Goal: Task Accomplishment & Management: Manage account settings

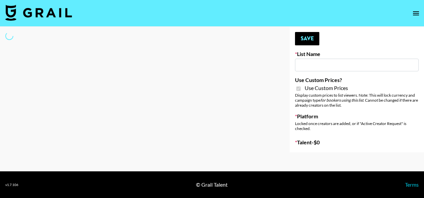
type input "HaruHaru Wonder 15/10"
checkbox input "true"
select select "Brand"
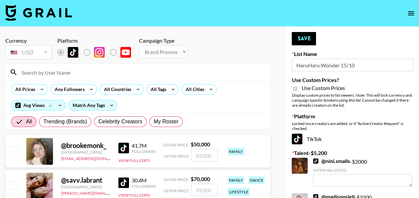
click at [110, 74] on input at bounding box center [142, 72] width 249 height 11
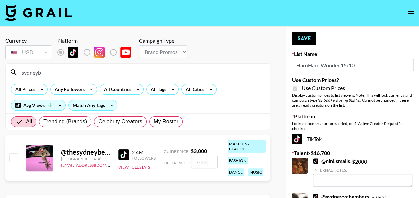
type input "sydneyb"
click at [200, 163] on input "number" at bounding box center [204, 162] width 27 height 13
checkbox input "true"
type input "3"
checkbox input "false"
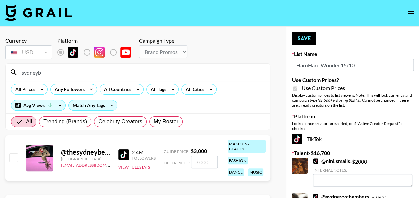
checkbox input "true"
type input "3"
checkbox input "false"
checkbox input "true"
type input "2000"
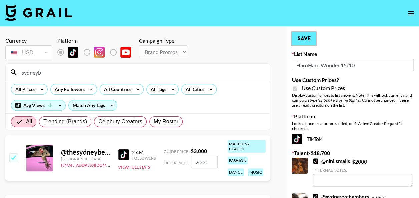
click at [303, 35] on button "Save" at bounding box center [304, 38] width 24 height 13
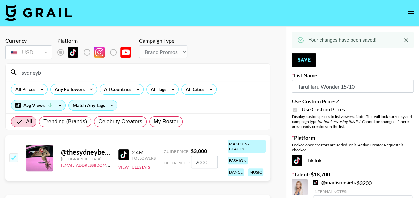
click at [74, 74] on input "sydneyb" at bounding box center [142, 72] width 249 height 11
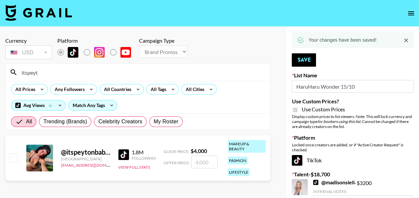
type input "itspeyt"
click at [211, 160] on input "number" at bounding box center [204, 162] width 27 height 13
checkbox input "true"
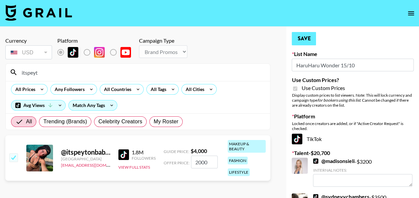
type input "2000"
click at [297, 39] on button "Save" at bounding box center [304, 38] width 24 height 13
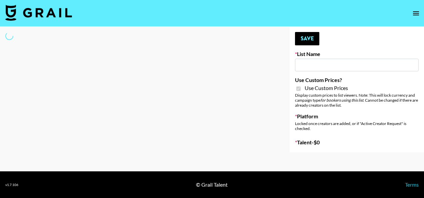
type input "Walmart Fashion"
checkbox input "true"
select select "Brand"
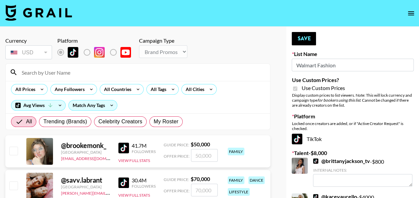
click at [205, 73] on input at bounding box center [142, 72] width 249 height 11
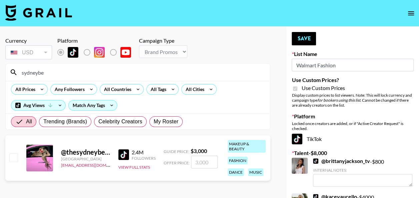
type input "sydneybe"
click at [202, 162] on input "number" at bounding box center [204, 162] width 27 height 13
checkbox input "true"
type input "2000"
click at [305, 37] on button "Save" at bounding box center [304, 38] width 24 height 13
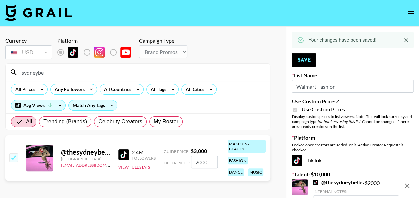
click at [199, 161] on input "2000" at bounding box center [204, 162] width 27 height 13
click at [91, 72] on input "sydneybe" at bounding box center [142, 72] width 249 height 11
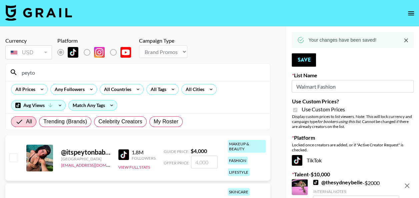
type input "peyto"
click at [204, 160] on input "number" at bounding box center [204, 162] width 27 height 13
checkbox input "true"
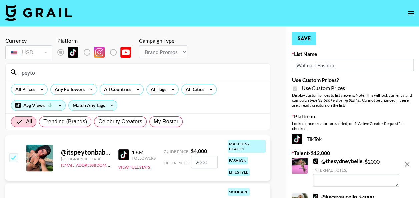
type input "2000"
click at [304, 39] on button "Save" at bounding box center [304, 38] width 24 height 13
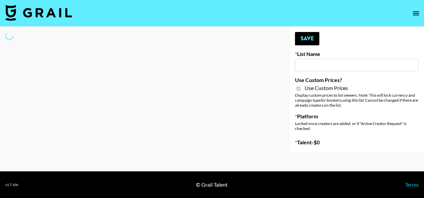
type input "Hot Chocolate Brand - US"
checkbox input "true"
select select "Brand"
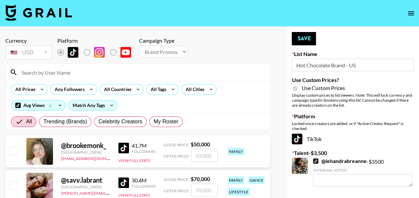
click at [155, 71] on input at bounding box center [142, 72] width 249 height 11
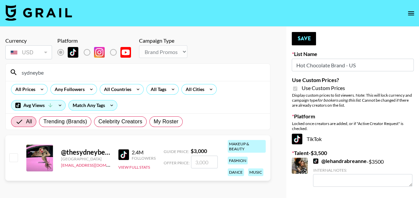
type input "sydneybe"
click at [201, 162] on input "number" at bounding box center [204, 162] width 27 height 13
checkbox input "true"
type input "2000"
click at [302, 40] on button "Save" at bounding box center [304, 38] width 24 height 13
